Goal: Information Seeking & Learning: Understand process/instructions

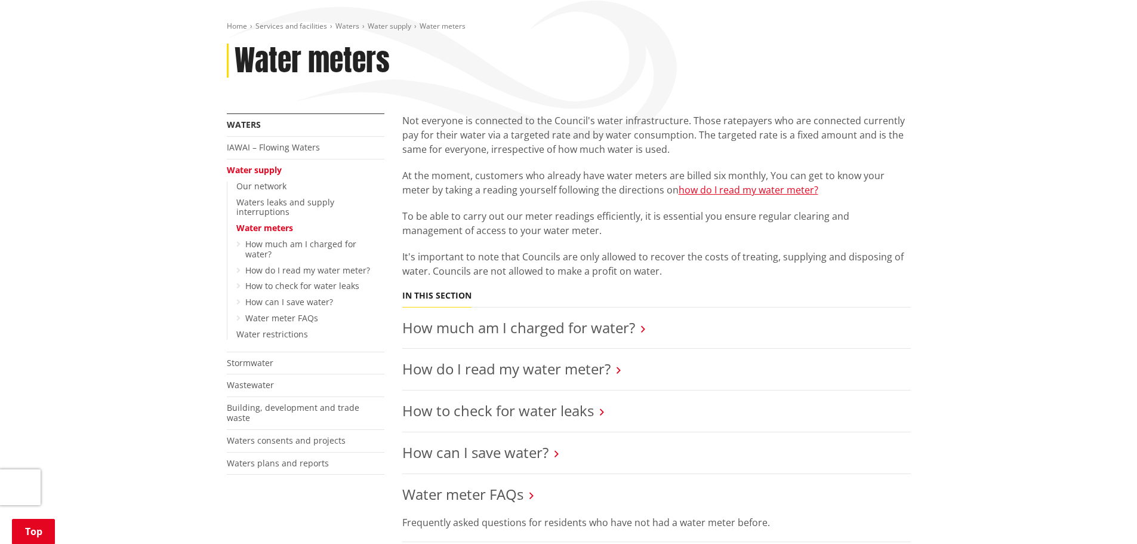
scroll to position [179, 0]
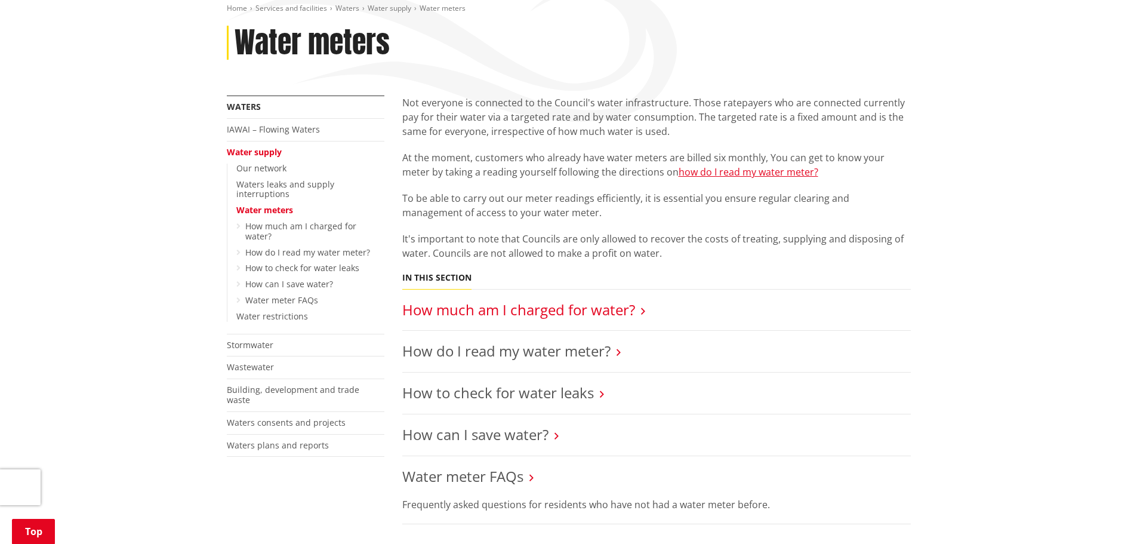
click at [611, 309] on link "How much am I charged for water?" at bounding box center [518, 310] width 233 height 20
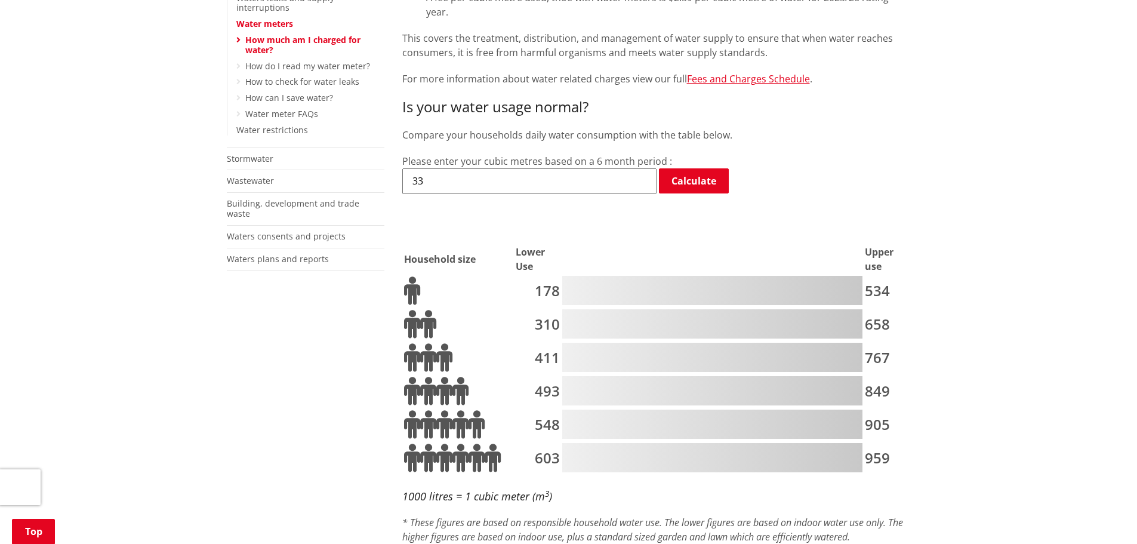
scroll to position [179, 0]
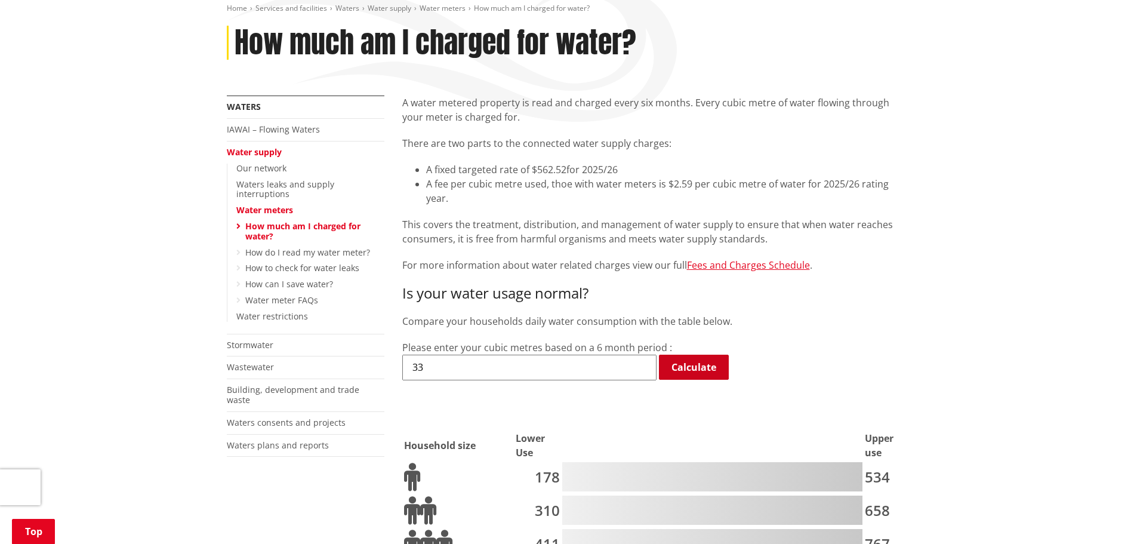
click at [686, 354] on link "Calculate" at bounding box center [694, 366] width 70 height 25
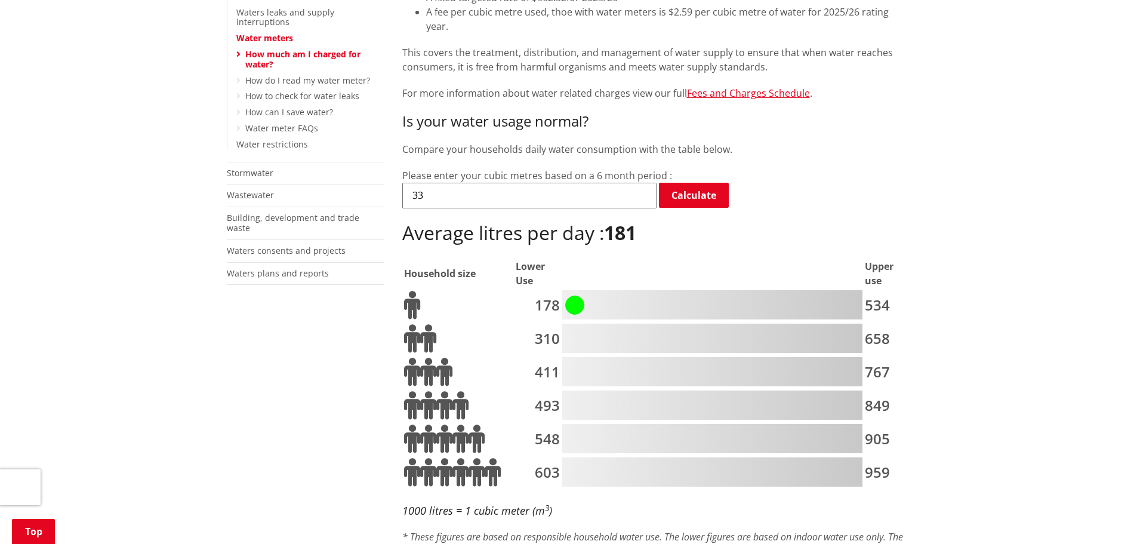
scroll to position [239, 0]
